Goal: Task Accomplishment & Management: Use online tool/utility

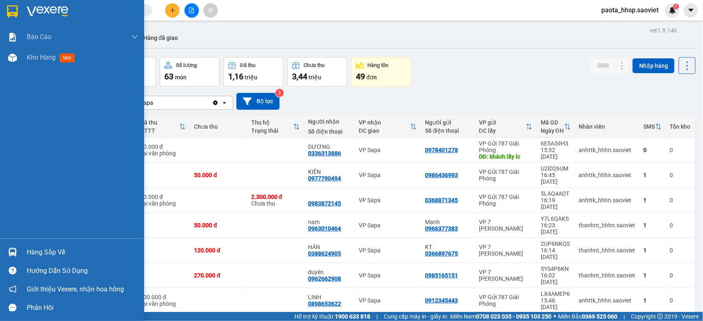
click at [60, 241] on div "Hàng sắp về Hướng dẫn sử dụng Giới thiệu Vexere, nhận hoa hồng Phản hồi" at bounding box center [72, 278] width 144 height 79
click at [50, 250] on div "Hàng sắp về" at bounding box center [82, 253] width 111 height 12
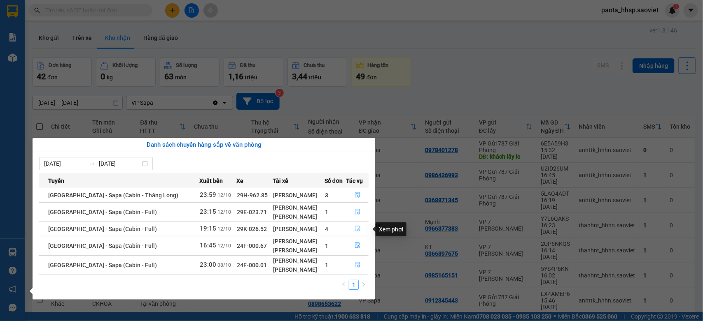
click at [362, 231] on button "button" at bounding box center [357, 229] width 22 height 13
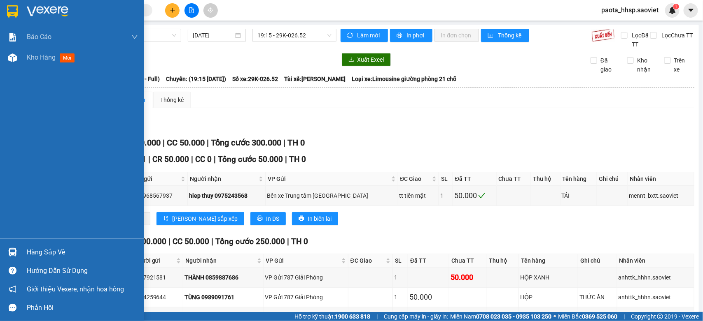
click at [16, 250] on img at bounding box center [12, 252] width 9 height 9
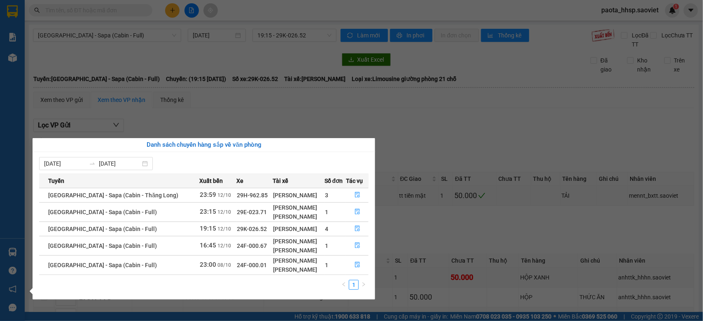
click at [304, 54] on section "Kết quả tìm kiếm ( 0 ) Bộ lọc No Data paota_hhsp.saoviet 1 Báo cáo 1B. Chi tiết…" at bounding box center [351, 160] width 703 height 321
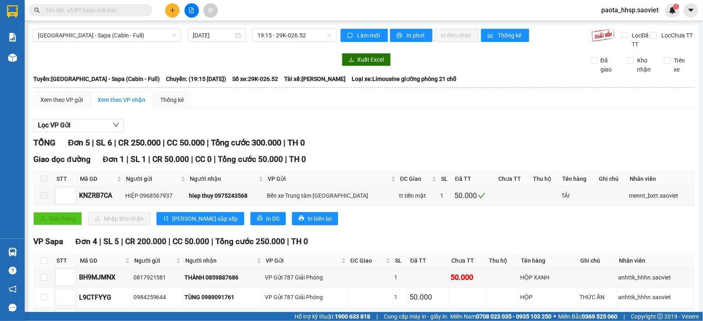
click at [122, 4] on span at bounding box center [90, 10] width 123 height 12
click at [116, 11] on input "text" at bounding box center [93, 10] width 97 height 9
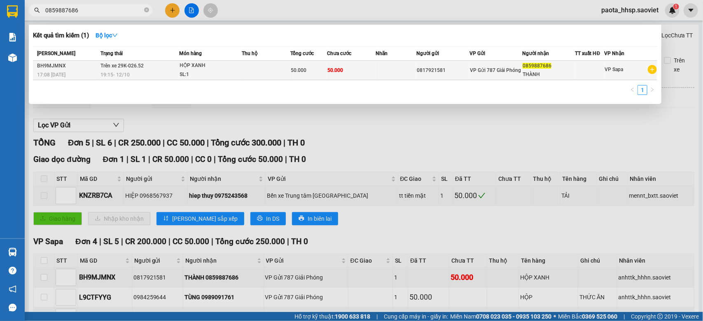
type input "0859887686"
click at [237, 67] on div "HỘP XANH" at bounding box center [211, 65] width 62 height 9
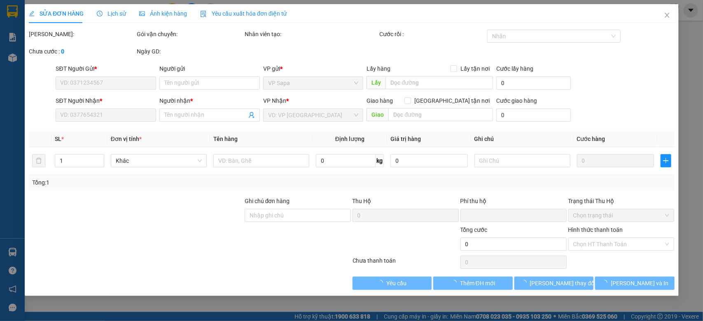
type input "0817921581"
type input "0859887686"
type input "THÀNH"
type input "0"
type input "50.000"
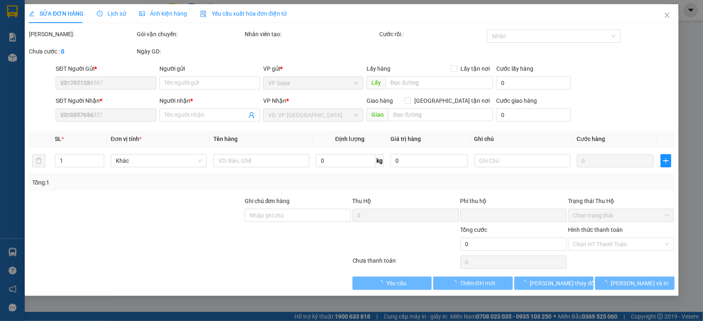
type input "50.000"
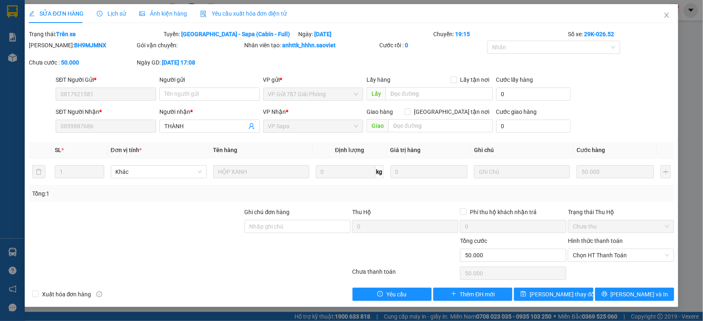
click at [108, 17] on span "Lịch sử" at bounding box center [111, 13] width 29 height 7
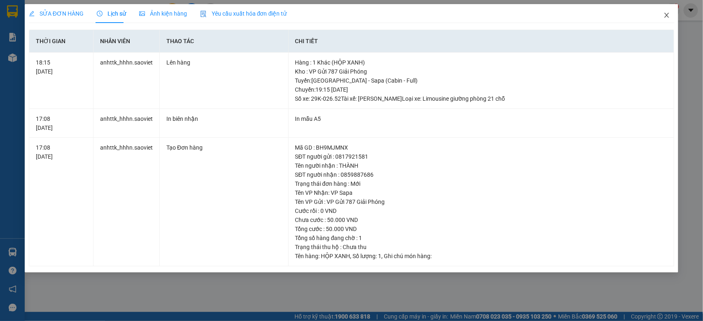
click at [663, 12] on icon "close" at bounding box center [666, 15] width 7 height 7
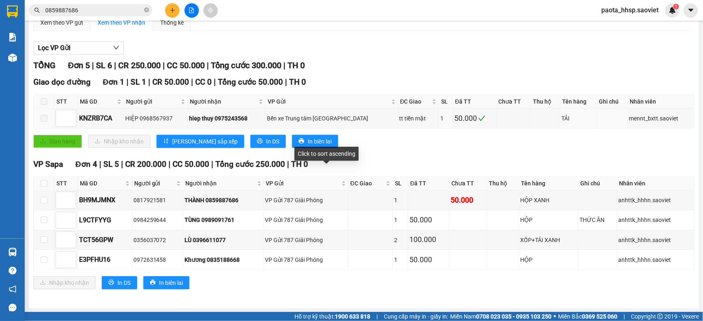
scroll to position [79, 0]
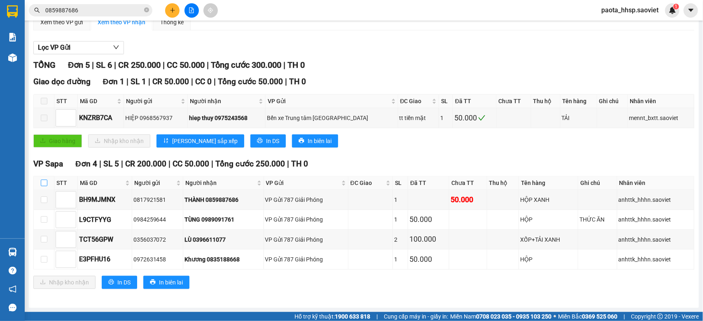
click at [42, 180] on input "checkbox" at bounding box center [44, 183] width 7 height 7
checkbox input "true"
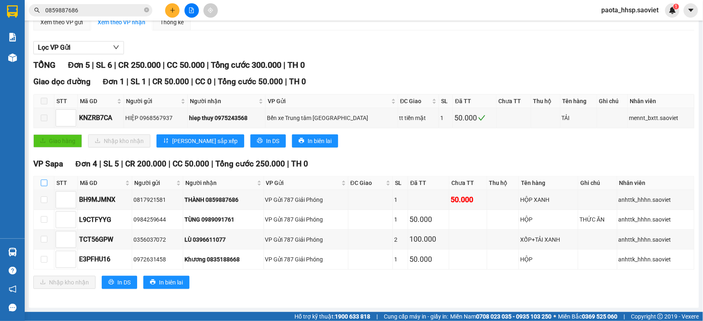
checkbox input "true"
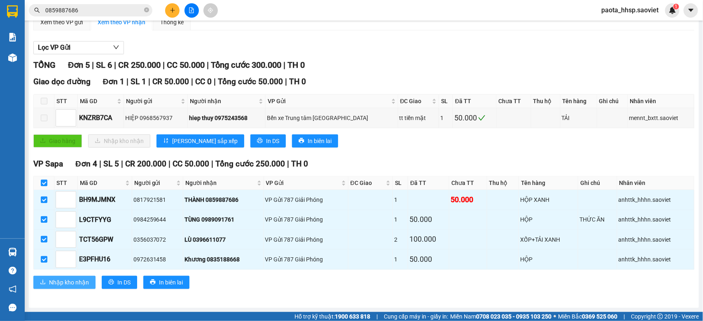
click at [75, 282] on span "Nhập kho nhận" at bounding box center [69, 282] width 40 height 9
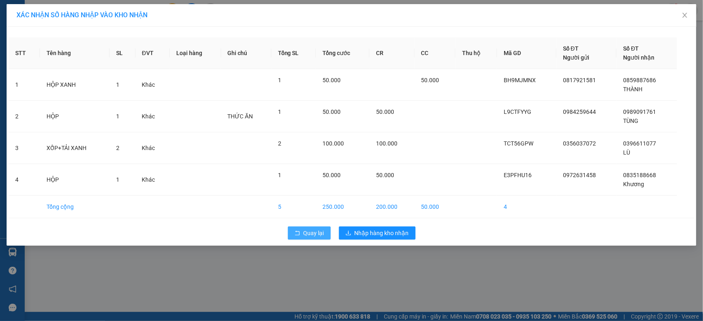
click at [318, 231] on span "Quay lại" at bounding box center [313, 233] width 21 height 9
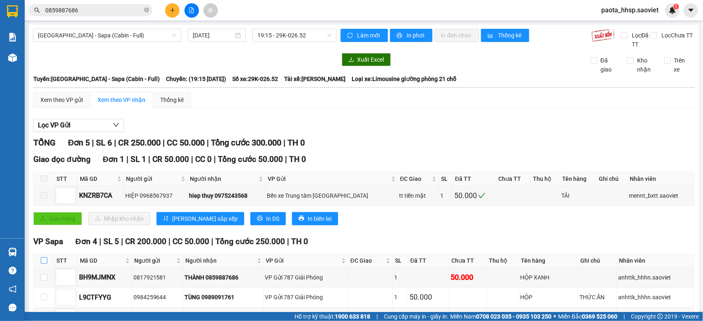
click at [44, 264] on input "checkbox" at bounding box center [44, 261] width 7 height 7
checkbox input "true"
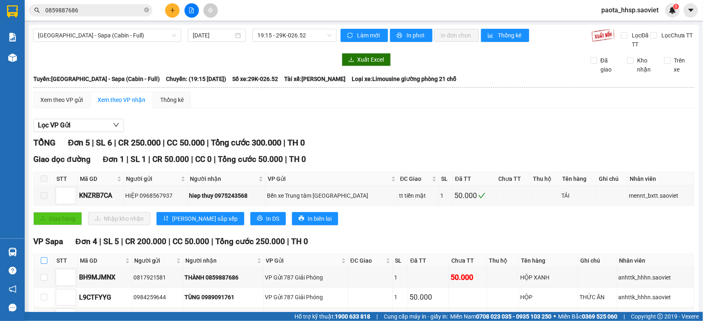
checkbox input "true"
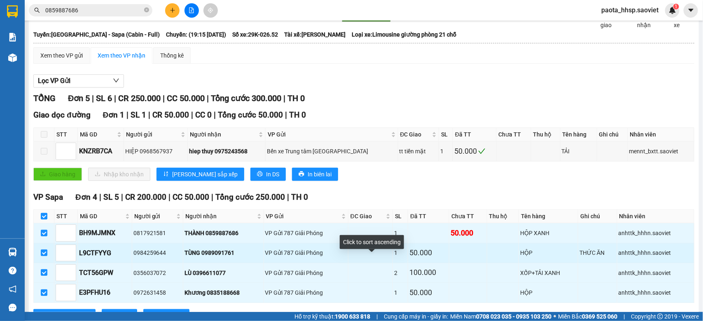
scroll to position [79, 0]
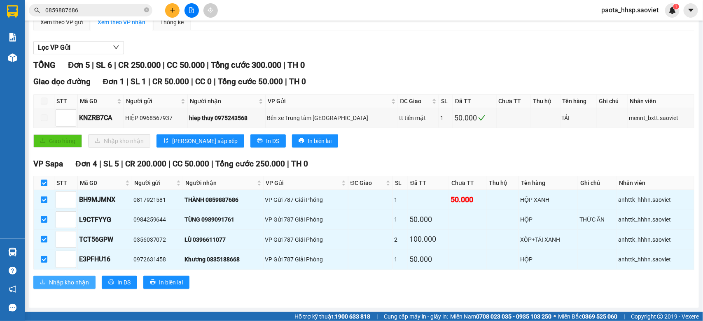
click at [79, 286] on span "Nhập kho nhận" at bounding box center [69, 282] width 40 height 9
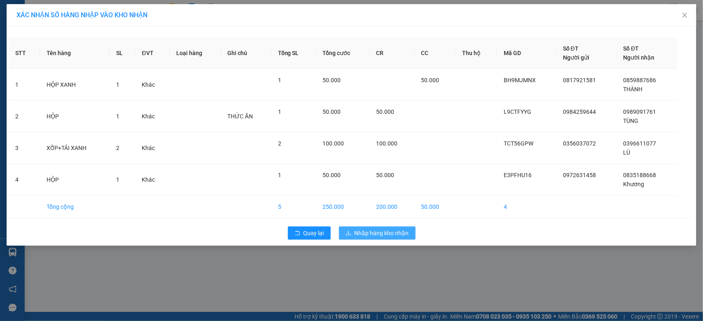
click at [394, 233] on span "Nhập hàng kho nhận" at bounding box center [381, 233] width 54 height 9
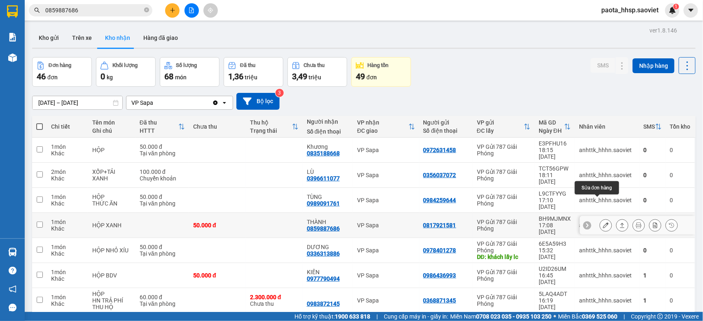
click at [603, 223] on icon at bounding box center [606, 226] width 6 height 6
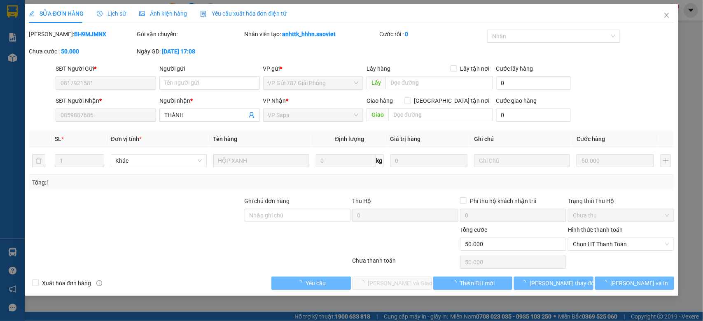
type input "0817921581"
type input "0859887686"
type input "THÀNH"
type input "0"
type input "50.000"
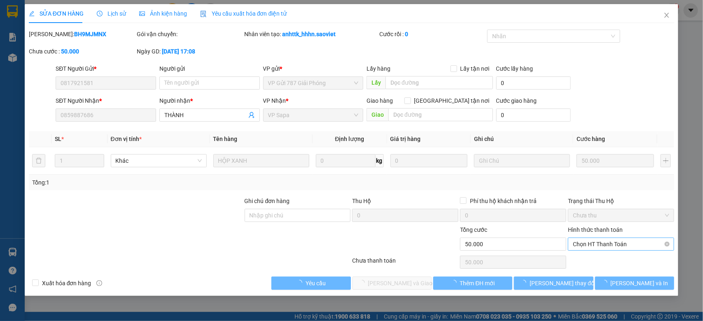
drag, startPoint x: 613, startPoint y: 245, endPoint x: 601, endPoint y: 252, distance: 12.9
click at [612, 245] on span "Chọn HT Thanh Toán" at bounding box center [621, 244] width 96 height 12
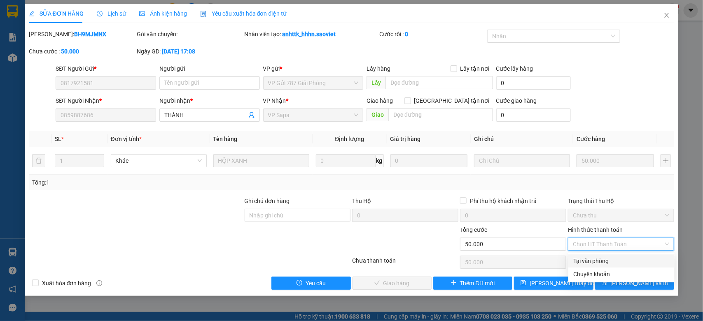
click at [599, 262] on div "Tại văn phòng" at bounding box center [621, 261] width 96 height 9
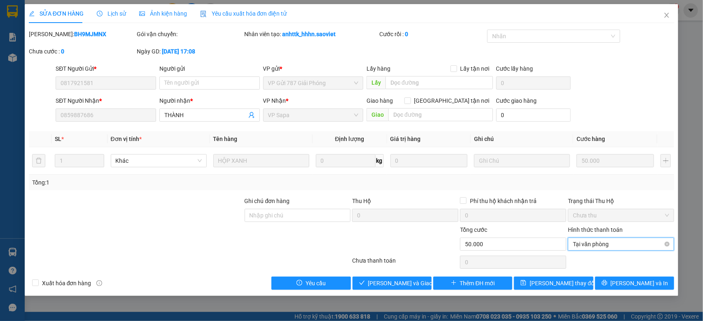
click at [631, 246] on span "Tại văn phòng" at bounding box center [621, 244] width 96 height 12
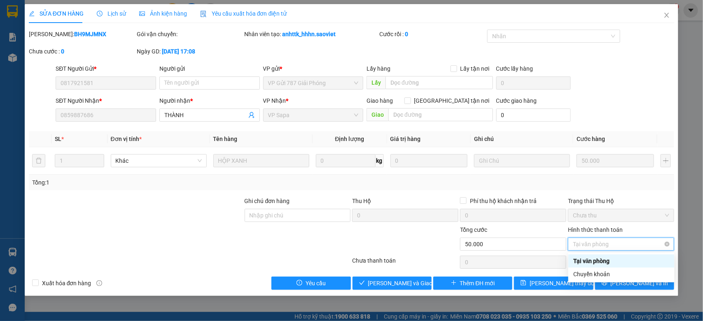
drag, startPoint x: 669, startPoint y: 244, endPoint x: 658, endPoint y: 244, distance: 11.1
type input "50.000"
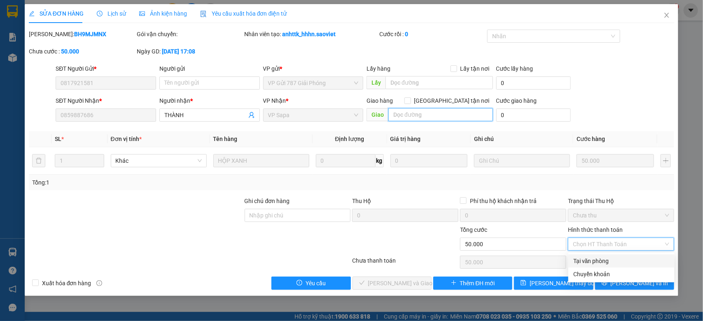
click at [443, 119] on input "text" at bounding box center [440, 114] width 105 height 13
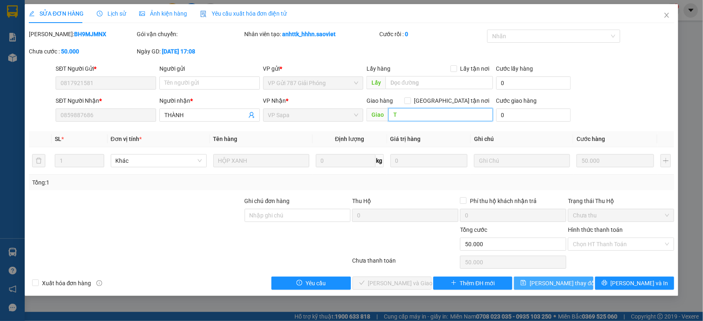
type input "T"
click at [551, 286] on span "[PERSON_NAME] thay đổi" at bounding box center [562, 283] width 66 height 9
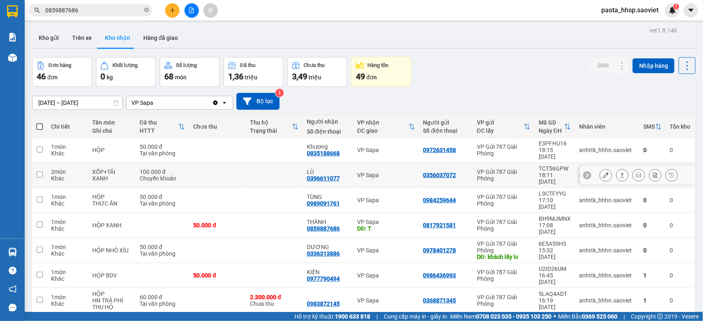
click at [268, 150] on td at bounding box center [274, 150] width 57 height 25
checkbox input "true"
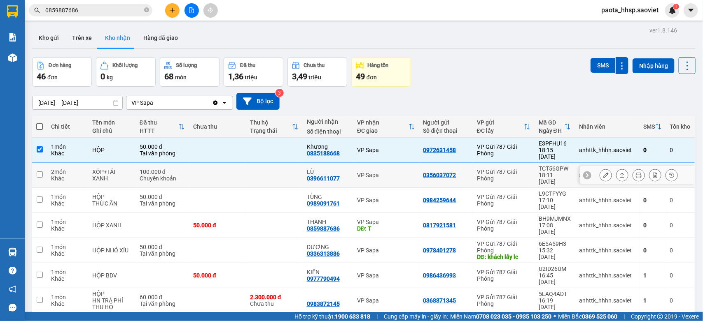
click at [267, 165] on td at bounding box center [274, 175] width 57 height 25
checkbox input "true"
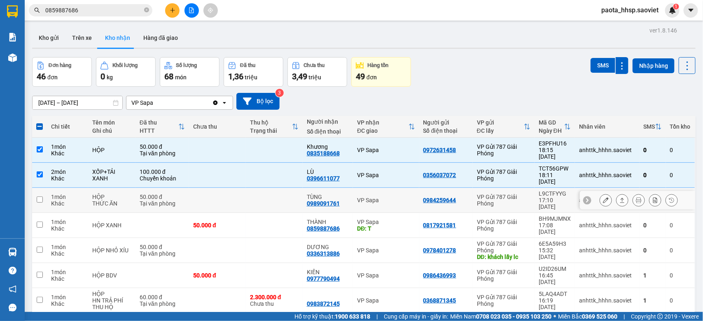
click at [265, 188] on td at bounding box center [274, 200] width 57 height 25
checkbox input "true"
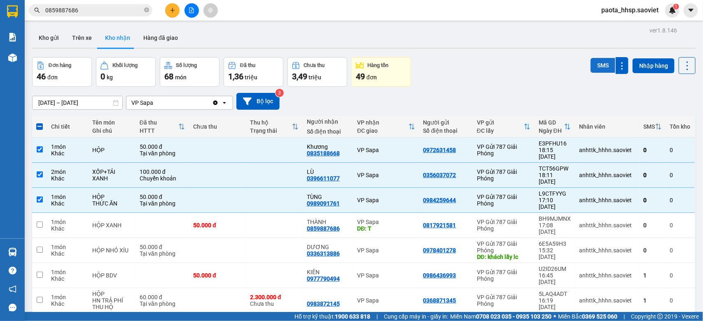
click at [593, 64] on button "SMS" at bounding box center [602, 65] width 25 height 15
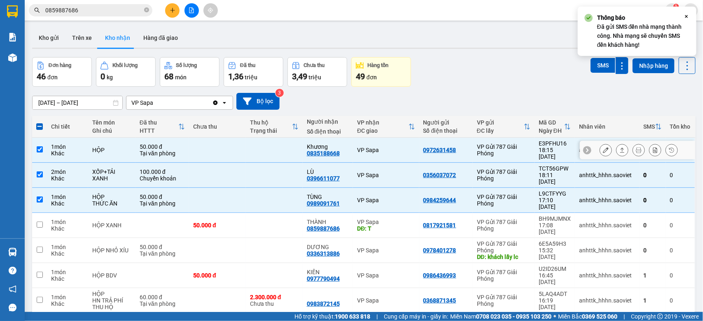
click at [261, 147] on td at bounding box center [274, 150] width 57 height 25
checkbox input "false"
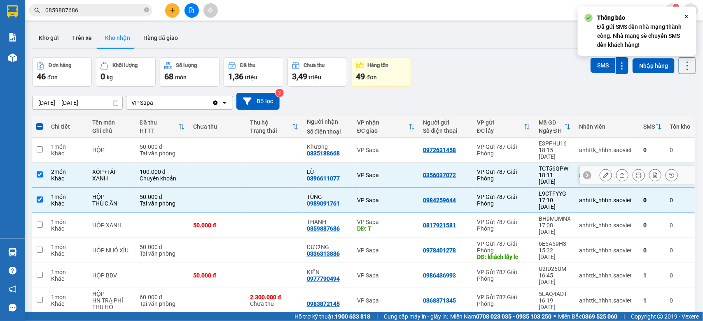
click at [260, 165] on td at bounding box center [274, 175] width 57 height 25
checkbox input "false"
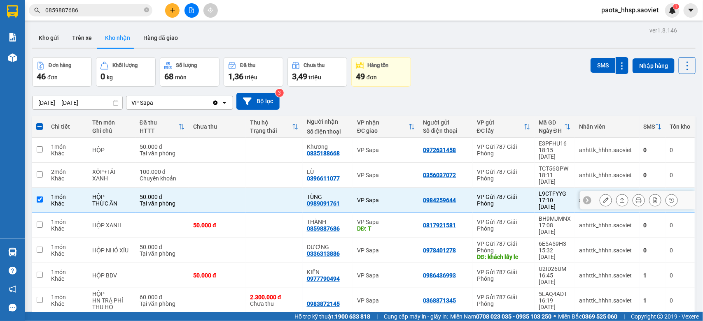
click at [260, 188] on td at bounding box center [274, 200] width 57 height 25
checkbox input "false"
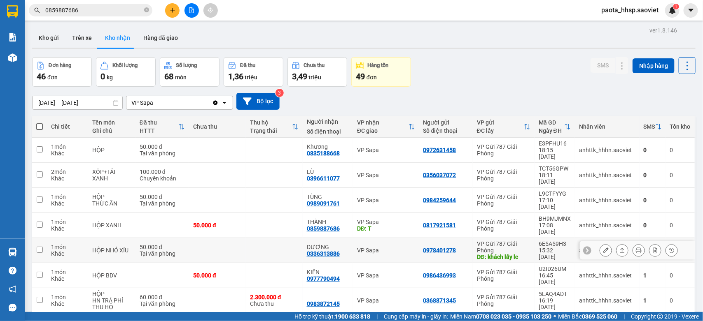
click at [600, 244] on button at bounding box center [606, 251] width 12 height 14
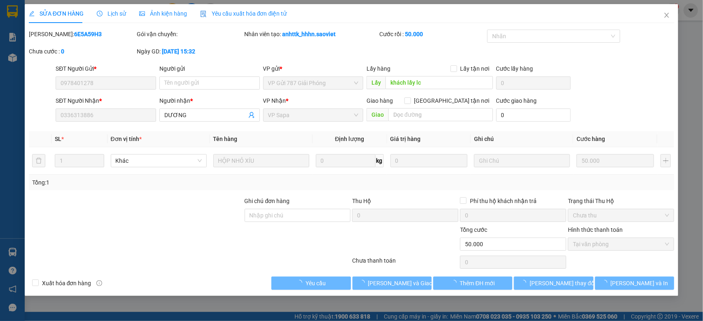
click at [113, 19] on div "Lịch sử" at bounding box center [111, 13] width 29 height 19
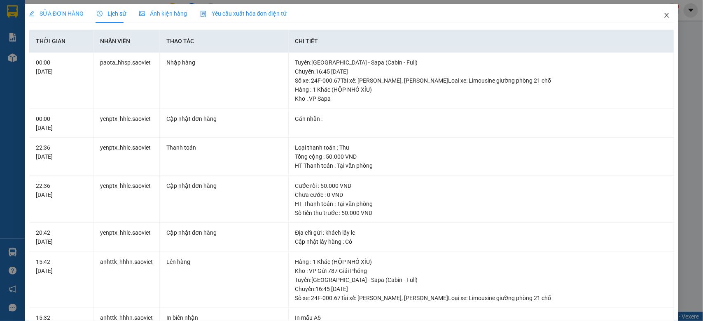
click at [659, 11] on span "Close" at bounding box center [666, 15] width 23 height 23
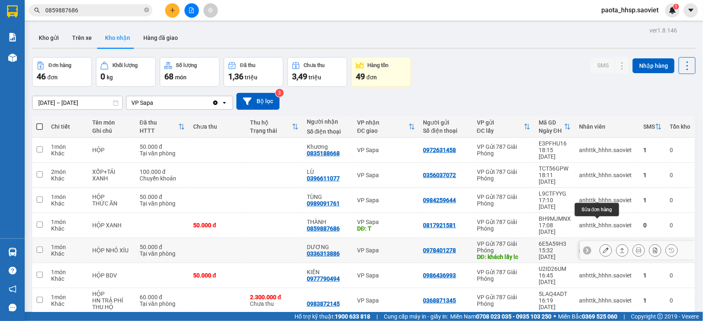
click at [603, 248] on icon at bounding box center [606, 251] width 6 height 6
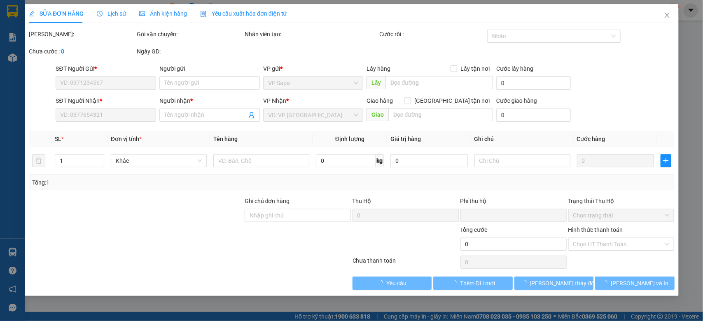
type input "0978401278"
type input "khách lấy lc"
type input "0336313886"
type input "DƯƠNG"
type input "0"
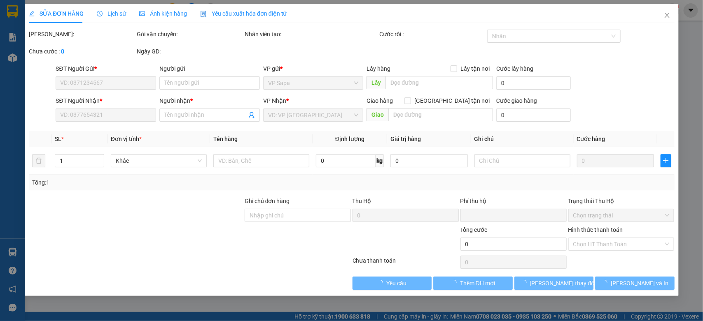
type input "50.000"
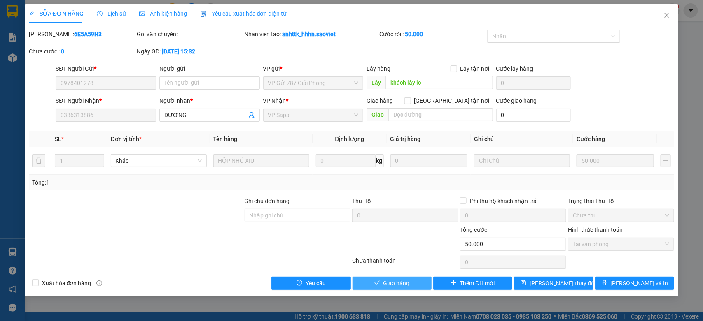
click at [396, 285] on span "Giao hàng" at bounding box center [396, 283] width 26 height 9
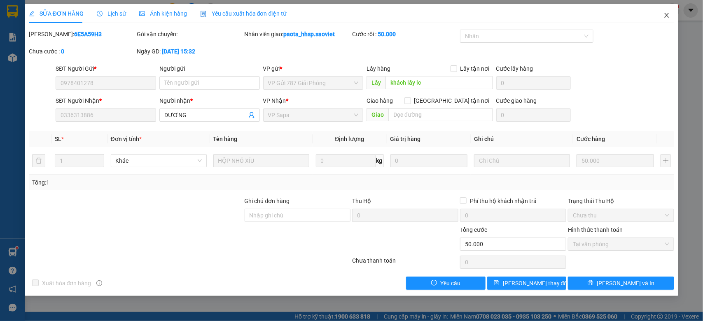
click at [664, 18] on icon "close" at bounding box center [666, 15] width 7 height 7
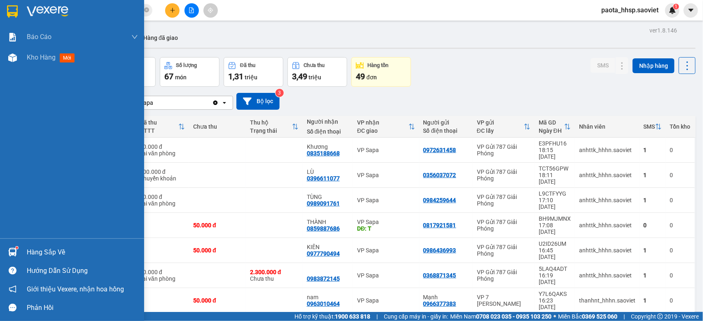
click at [54, 253] on div "Hàng sắp về" at bounding box center [82, 253] width 111 height 12
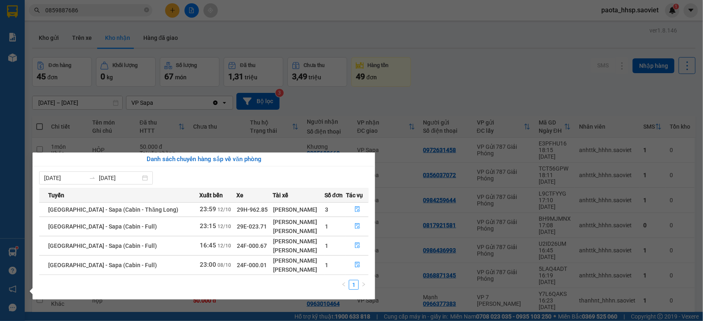
click at [469, 79] on section "Kết quả tìm kiếm ( 1 ) Bộ lọc Mã ĐH Trạng thái Món hàng Thu hộ Tổng cước Chưa c…" at bounding box center [351, 160] width 703 height 321
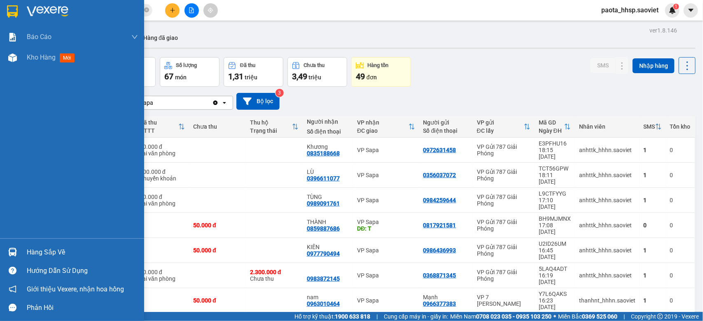
click at [43, 254] on div "Hàng sắp về" at bounding box center [82, 253] width 111 height 12
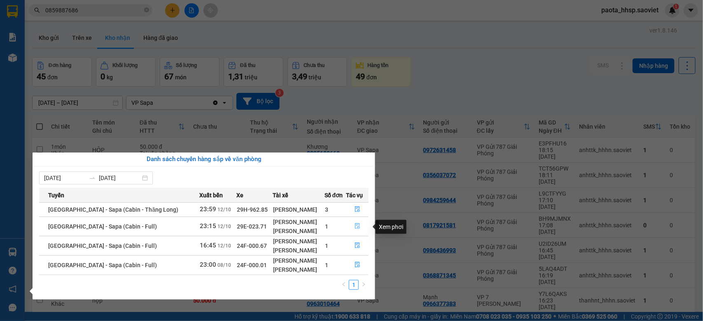
click at [352, 228] on button "button" at bounding box center [357, 226] width 22 height 13
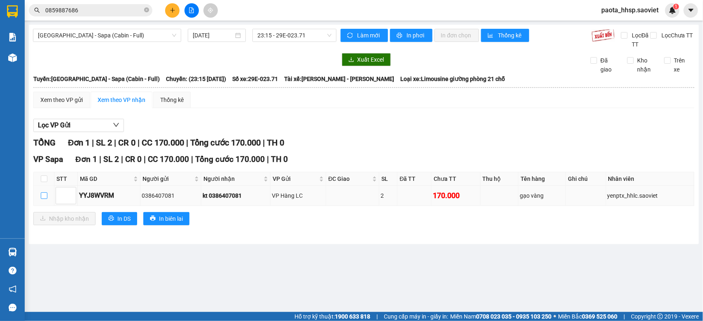
click at [46, 194] on input "checkbox" at bounding box center [44, 196] width 7 height 7
checkbox input "true"
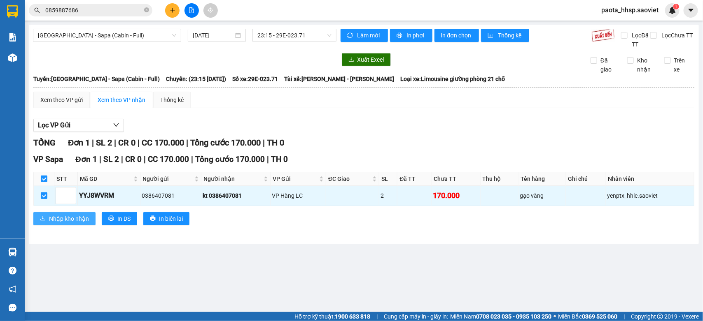
click at [59, 213] on div "VP Sapa Đơn 1 | SL 2 | CR 0 | CC 170.000 | Tổng cước 170.000 | TH 0 STT Mã GD N…" at bounding box center [363, 193] width 661 height 78
click at [50, 216] on span "Nhập kho nhận" at bounding box center [69, 218] width 40 height 9
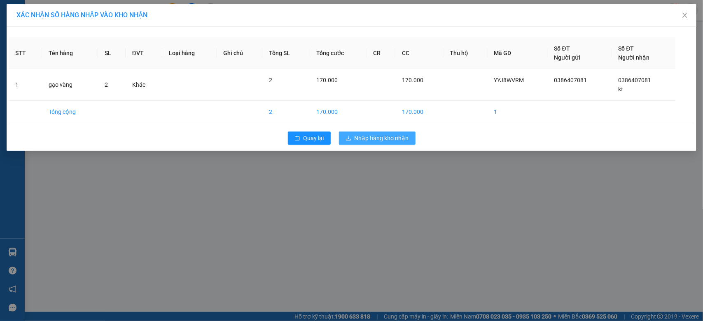
click at [396, 138] on span "Nhập hàng kho nhận" at bounding box center [381, 138] width 54 height 9
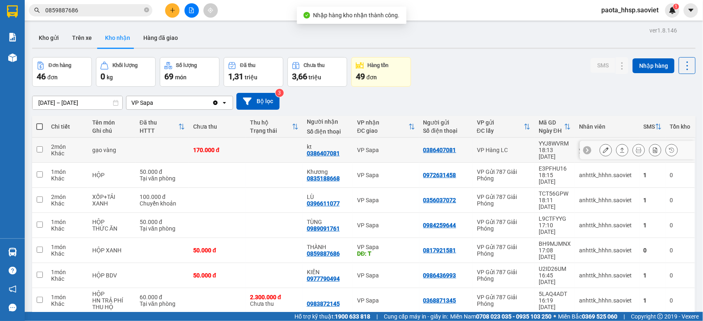
click at [253, 149] on td at bounding box center [274, 150] width 57 height 25
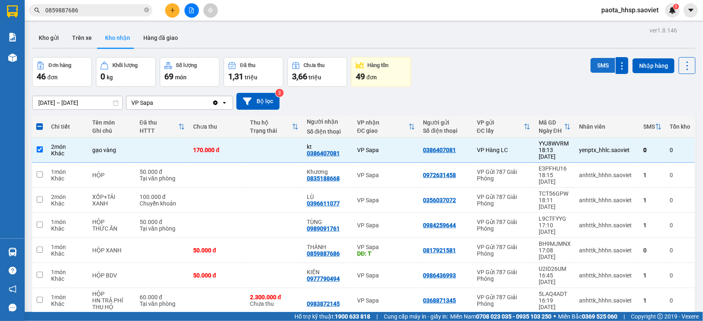
click at [592, 64] on button "SMS" at bounding box center [602, 65] width 25 height 15
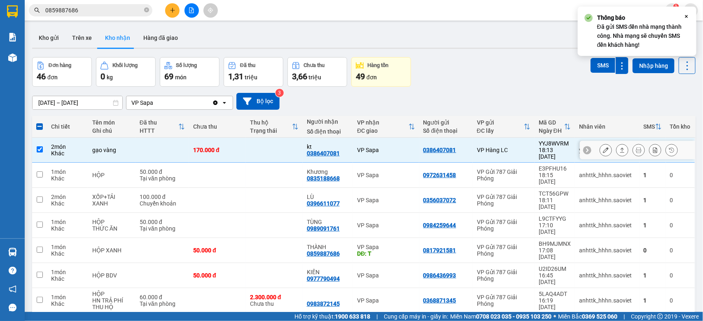
drag, startPoint x: 252, startPoint y: 144, endPoint x: 163, endPoint y: 202, distance: 105.3
click at [252, 144] on td at bounding box center [274, 150] width 57 height 25
checkbox input "false"
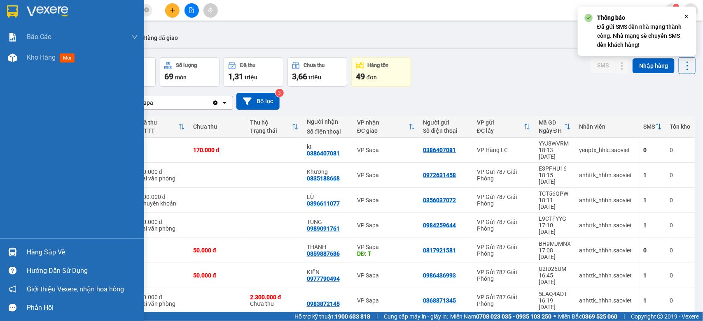
click at [17, 249] on div at bounding box center [12, 252] width 14 height 14
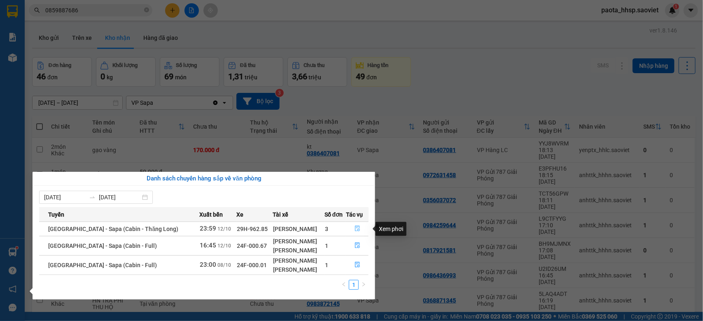
click at [354, 231] on icon "file-done" at bounding box center [357, 229] width 6 height 6
